Goal: Task Accomplishment & Management: Manage account settings

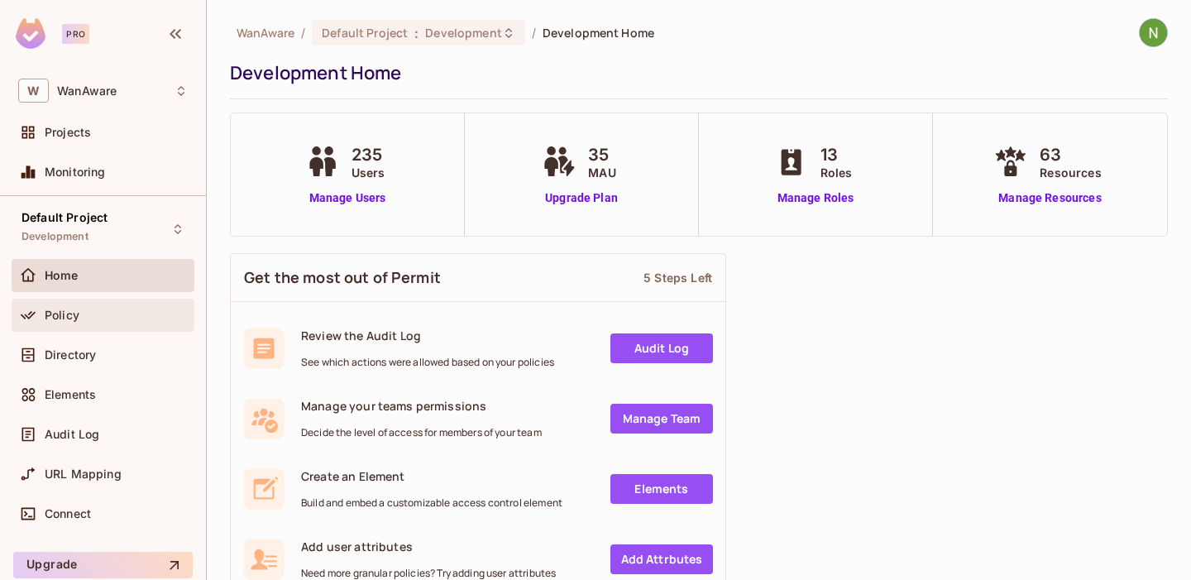
click at [98, 317] on div "Policy" at bounding box center [116, 315] width 143 height 13
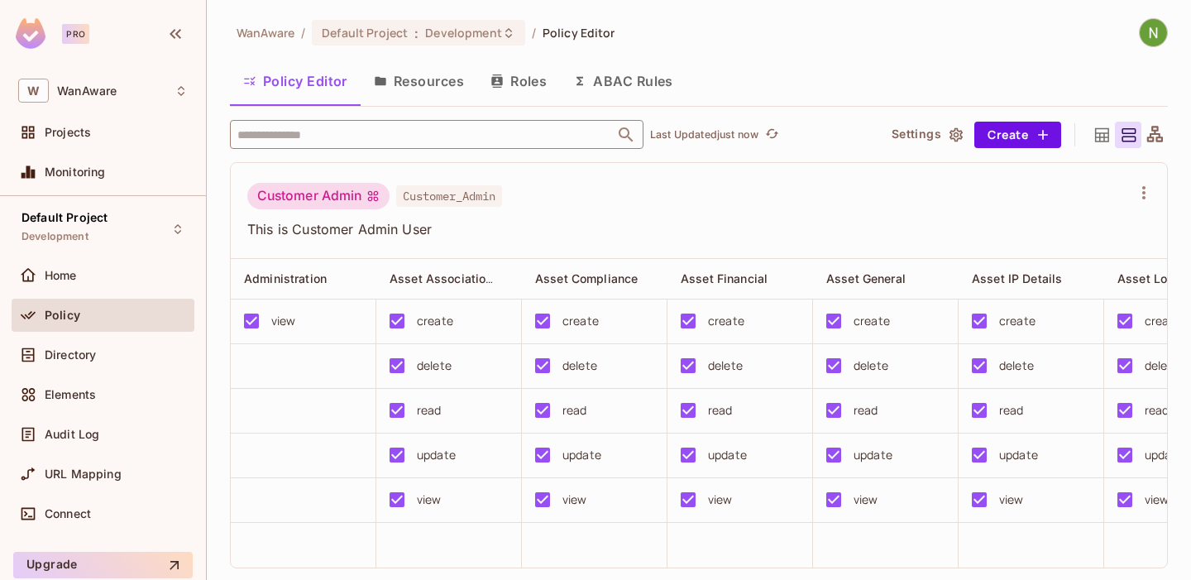
click at [332, 136] on input "text" at bounding box center [422, 134] width 378 height 29
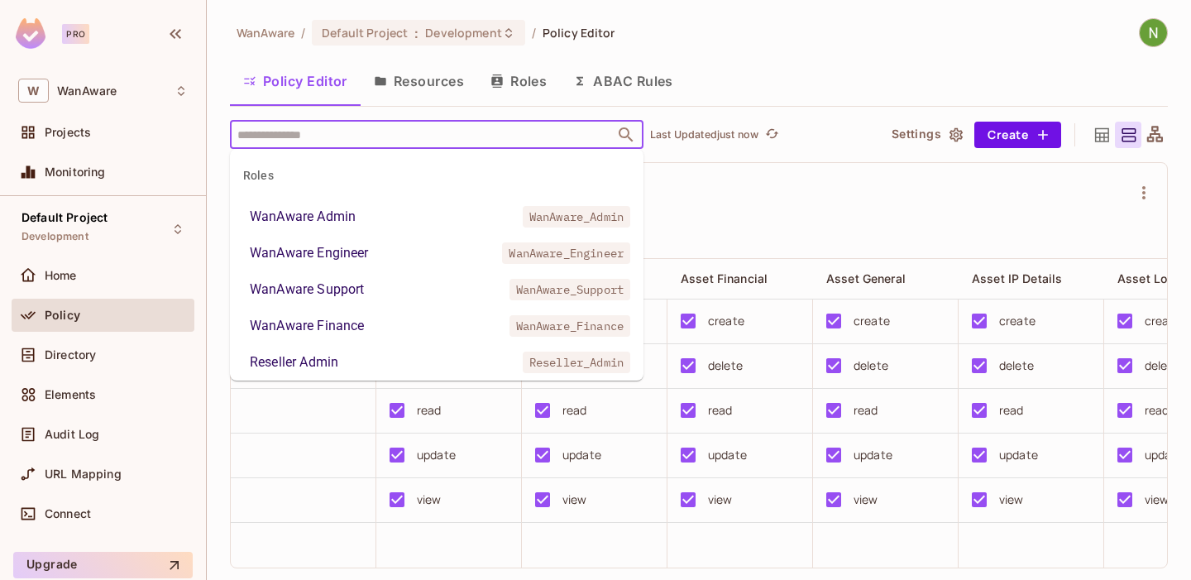
click at [305, 222] on div "WanAware Admin" at bounding box center [303, 217] width 106 height 20
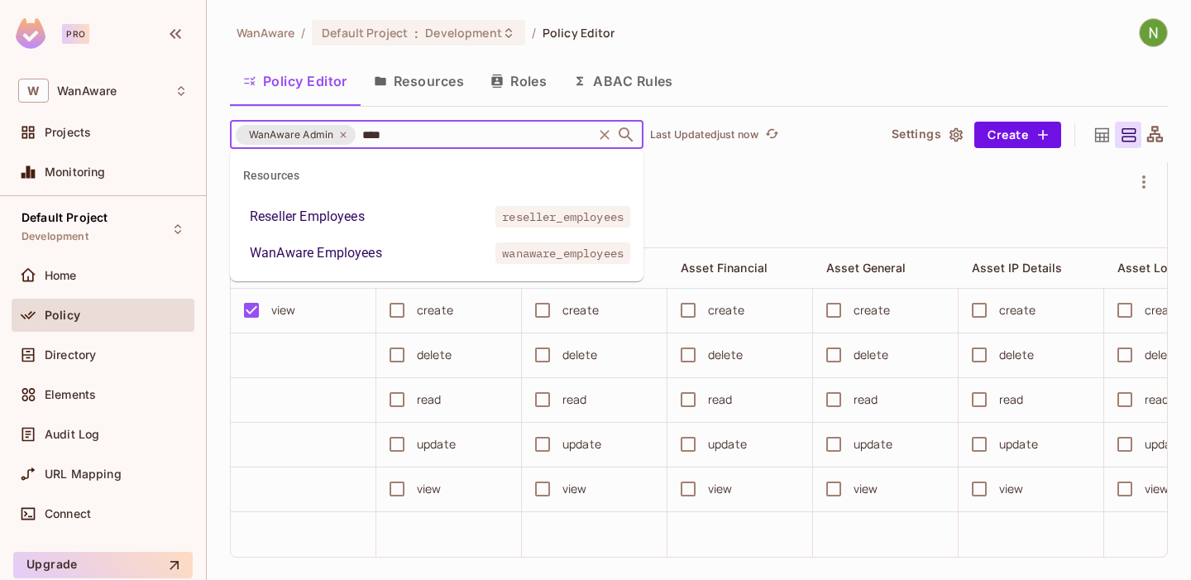
type input "*****"
click at [365, 247] on div "WanAware Employees" at bounding box center [316, 253] width 132 height 20
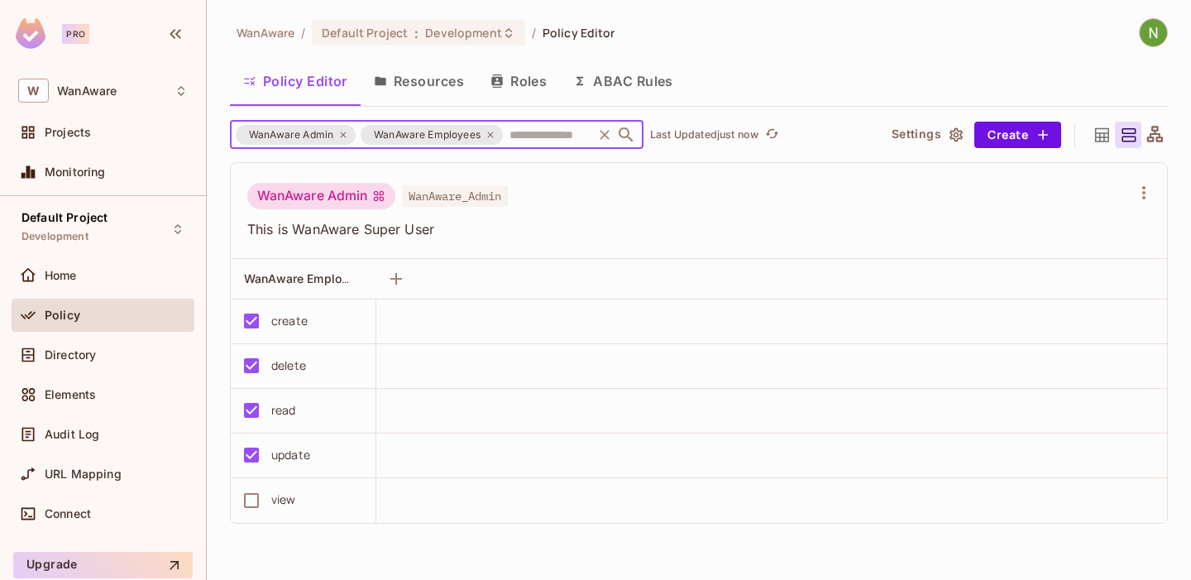
click at [278, 499] on div "view" at bounding box center [283, 500] width 25 height 18
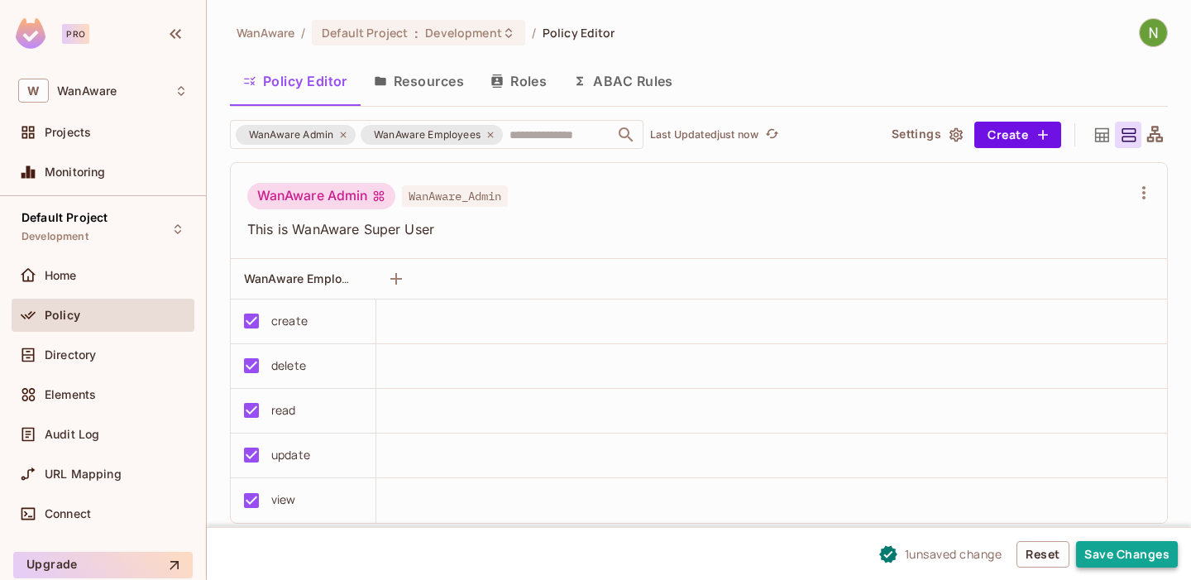
click at [1122, 541] on button "Save Changes" at bounding box center [1127, 554] width 102 height 26
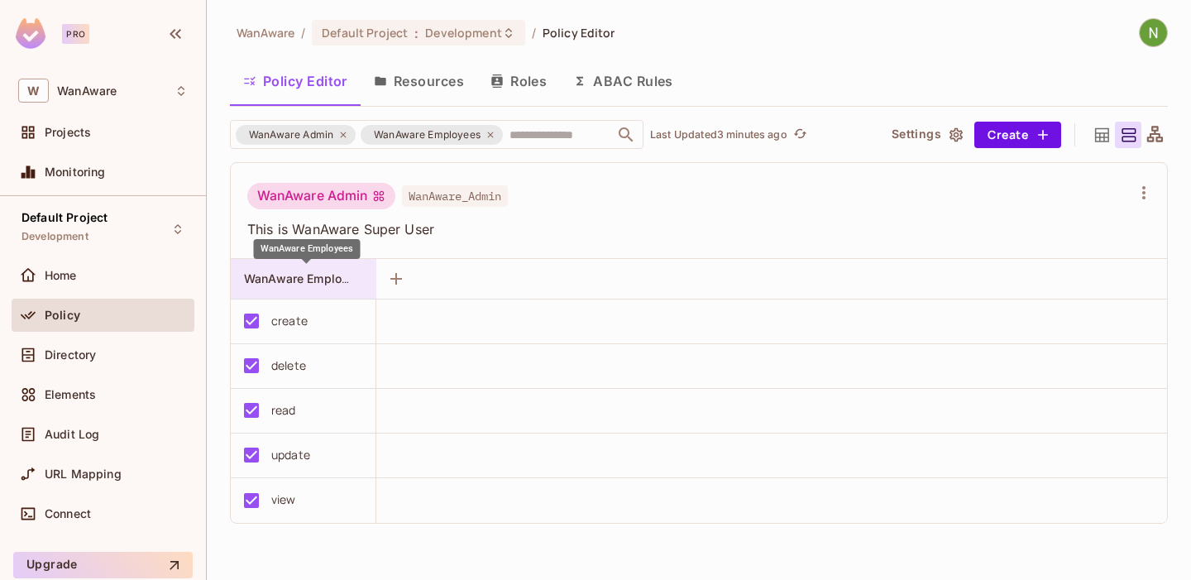
click at [315, 275] on span "WanAware Employees" at bounding box center [306, 279] width 125 height 16
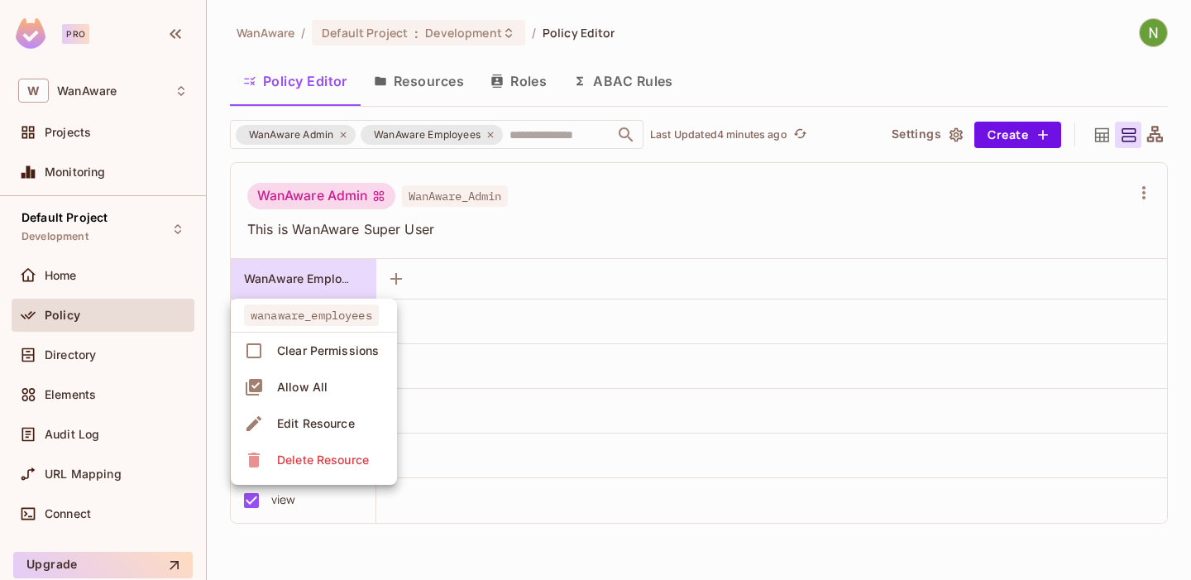
click at [261, 312] on span "wanaware_employees" at bounding box center [311, 315] width 135 height 22
drag, startPoint x: 376, startPoint y: 312, endPoint x: 268, endPoint y: 307, distance: 107.7
click at [268, 307] on span "wanaware_employees" at bounding box center [311, 315] width 135 height 22
click at [571, 271] on div at bounding box center [595, 290] width 1191 height 580
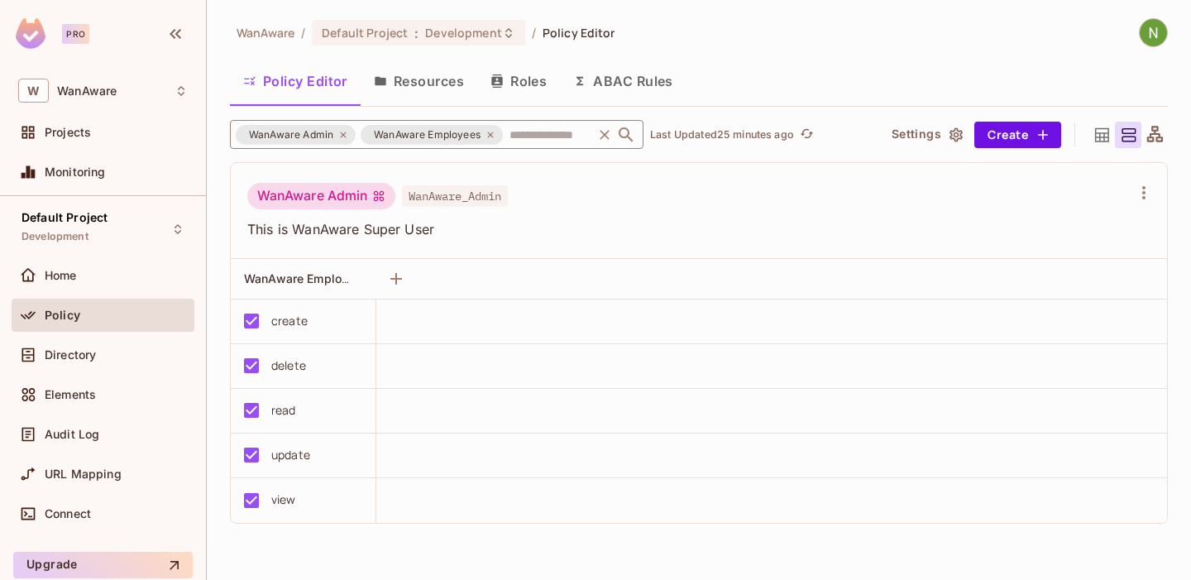
click at [492, 134] on icon at bounding box center [491, 135] width 10 height 10
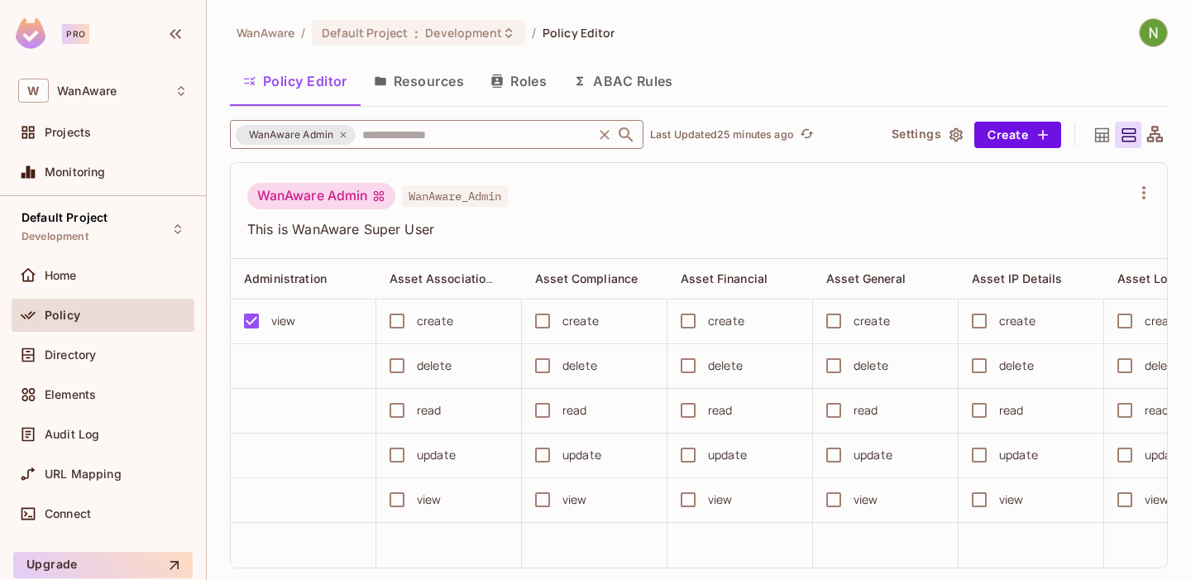
click at [439, 129] on input "text" at bounding box center [474, 134] width 232 height 29
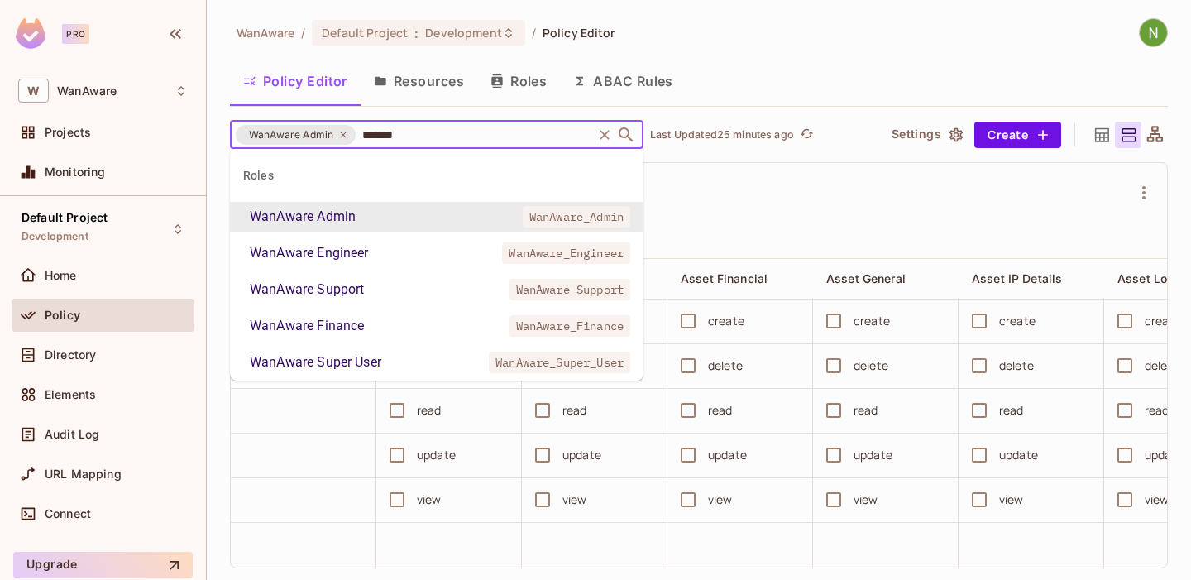
type input "********"
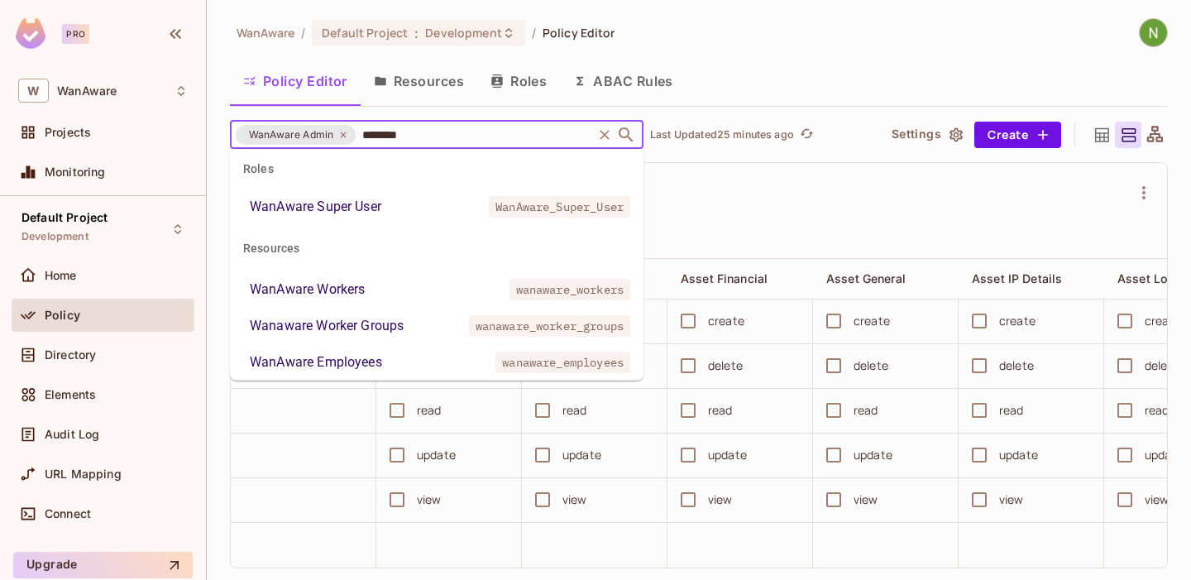
scroll to position [201, 0]
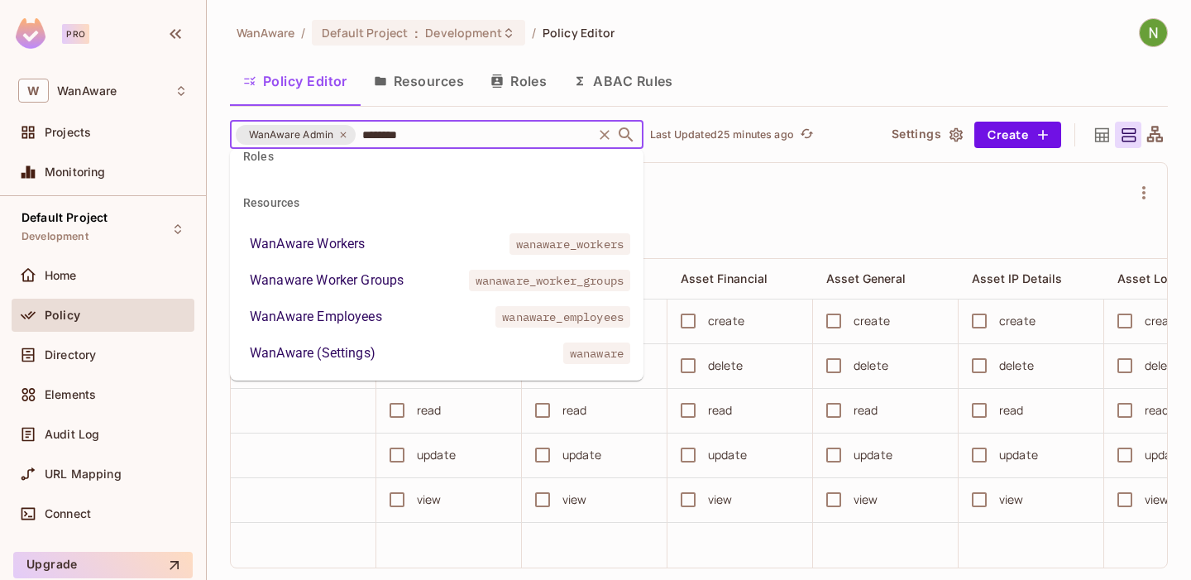
click at [304, 350] on div "WanAware (Settings)" at bounding box center [313, 353] width 126 height 20
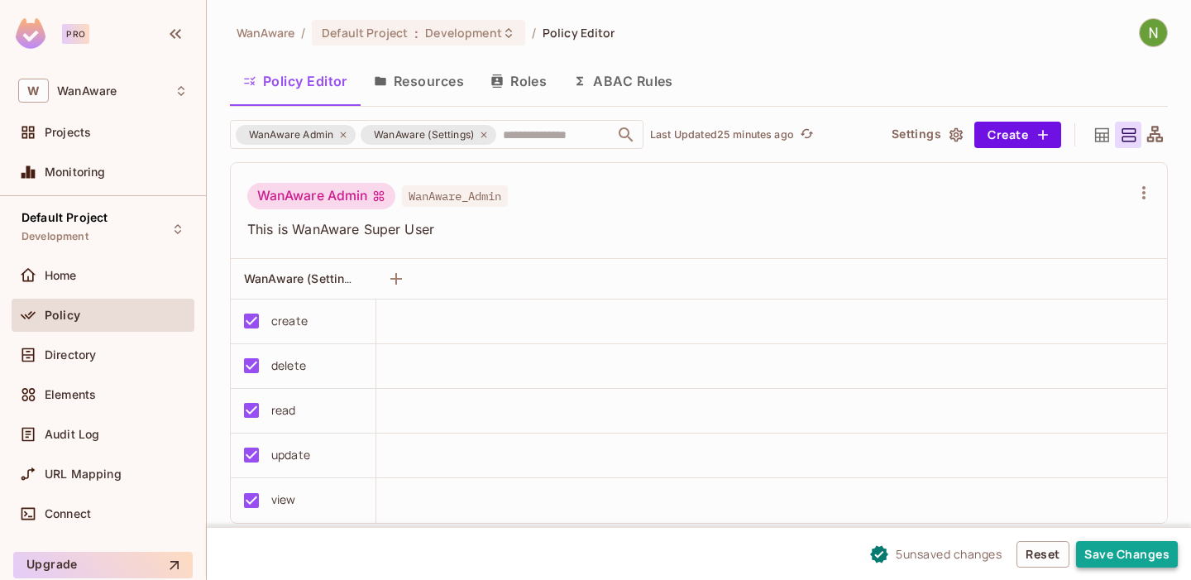
click at [1132, 553] on button "Save Changes" at bounding box center [1127, 554] width 102 height 26
